Goal: Task Accomplishment & Management: Manage account settings

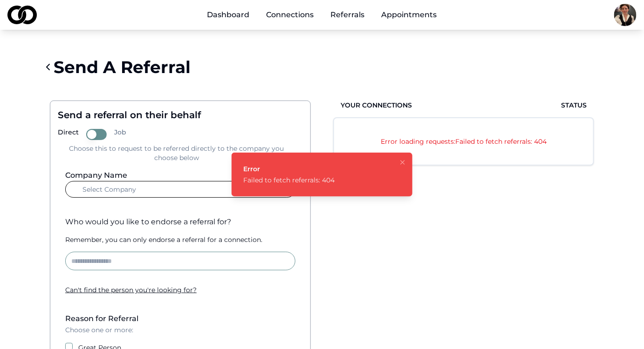
click at [27, 10] on img at bounding box center [21, 15] width 29 height 19
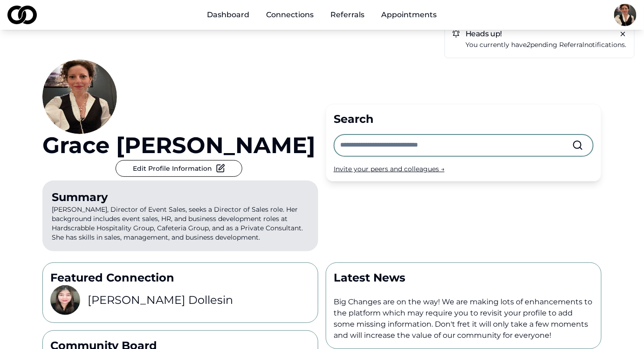
click at [529, 50] on p "You currently have 2 pending referral notifications." at bounding box center [545, 45] width 161 height 11
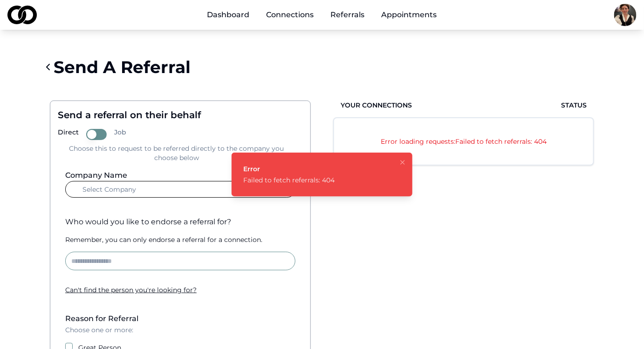
click at [402, 161] on icon "Notifications (F8)" at bounding box center [402, 163] width 4 height 4
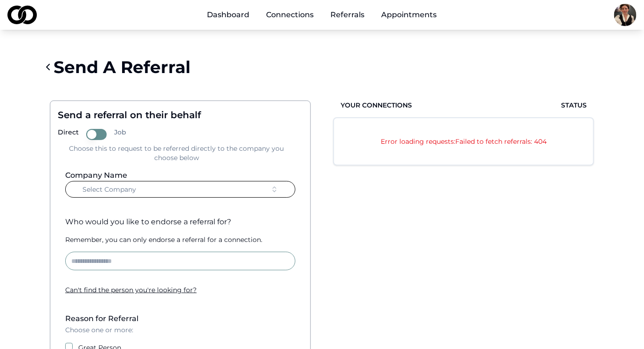
click at [49, 70] on icon at bounding box center [48, 67] width 3 height 6
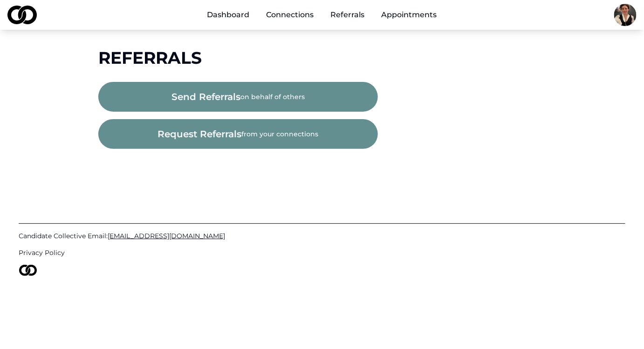
click at [24, 24] on img at bounding box center [21, 15] width 29 height 19
